Goal: Find specific page/section: Find specific page/section

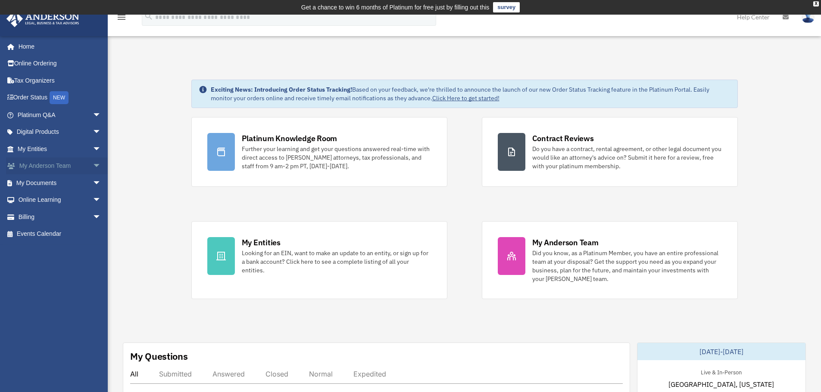
click at [76, 169] on link "My [PERSON_NAME] Team arrow_drop_down" at bounding box center [60, 166] width 108 height 17
click at [93, 166] on span "arrow_drop_down" at bounding box center [101, 167] width 17 height 18
click at [78, 183] on link "My Anderson Team" at bounding box center [63, 182] width 102 height 17
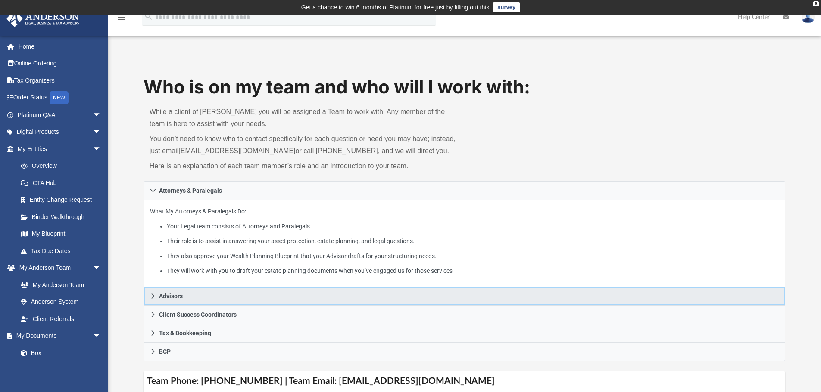
click at [157, 296] on link "Advisors" at bounding box center [464, 296] width 642 height 19
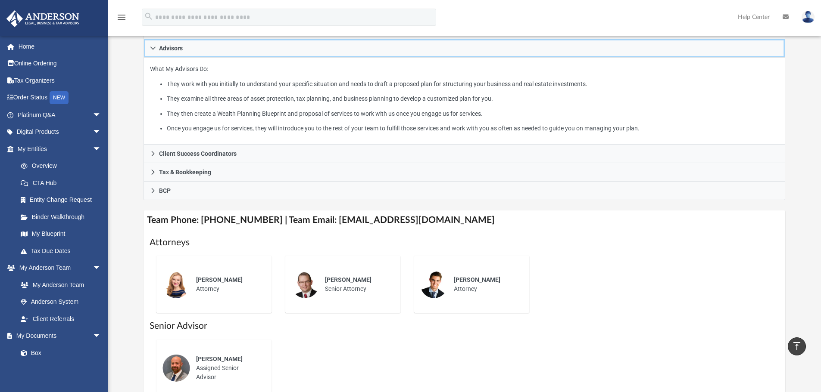
scroll to position [129, 0]
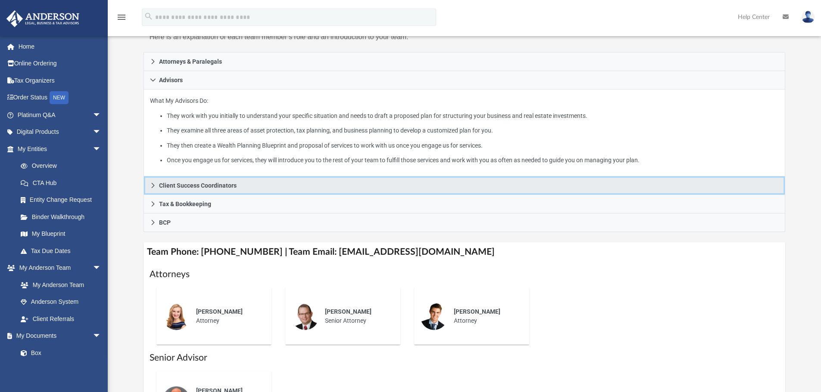
click at [153, 184] on icon at bounding box center [153, 186] width 6 height 6
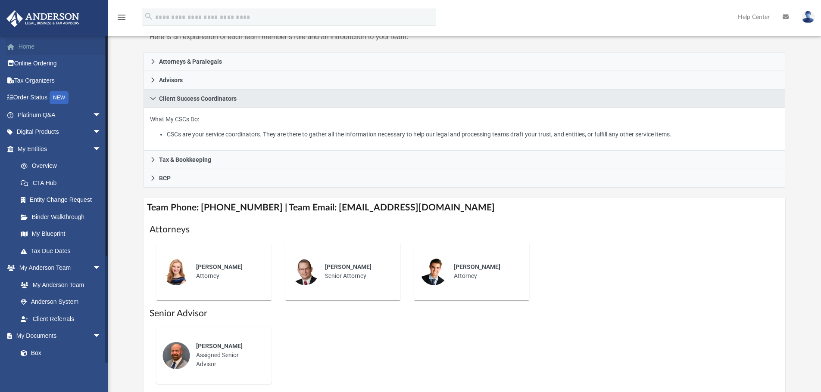
click at [23, 46] on link "Home" at bounding box center [60, 46] width 108 height 17
